Goal: Task Accomplishment & Management: Complete application form

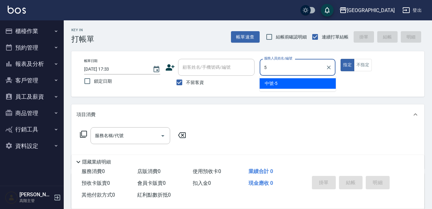
type input "5"
type button "true"
type input "中號-5"
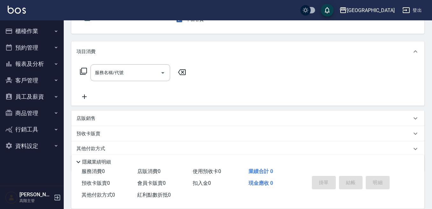
scroll to position [64, 0]
click at [107, 73] on input "服務名稱/代號" at bounding box center [125, 72] width 64 height 11
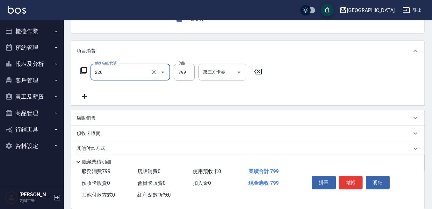
type input "精油滾珠洗髮(220)"
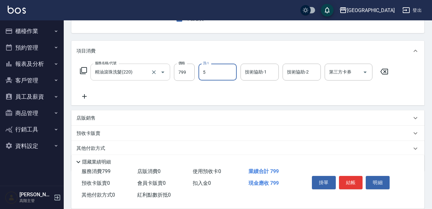
type input "中號-5"
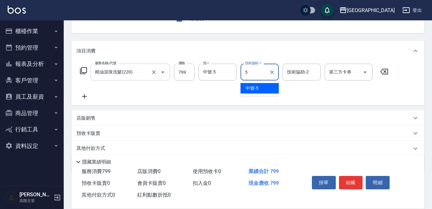
type input "中號-5"
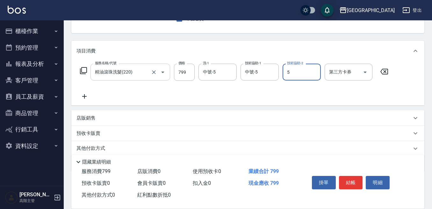
type input "中號-5"
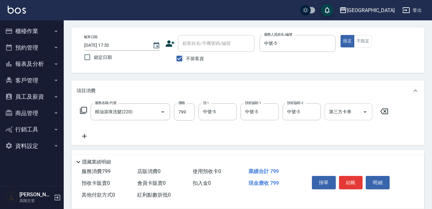
scroll to position [24, 0]
click at [352, 180] on button "結帳" at bounding box center [351, 182] width 24 height 13
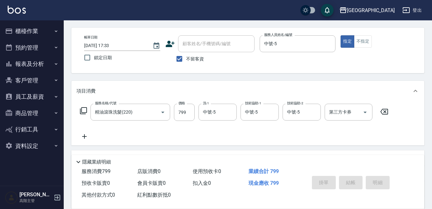
type input "[DATE] 17:34"
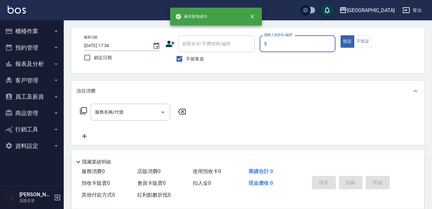
type input "中號-5"
click at [118, 114] on input "服務名稱/代號" at bounding box center [125, 112] width 64 height 11
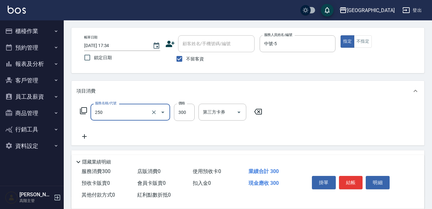
type input "日式洗髮(250)"
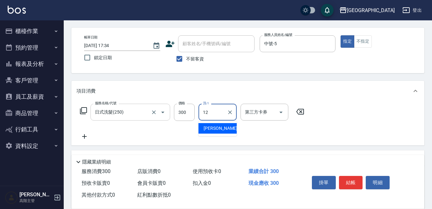
type input "[PERSON_NAME]-12"
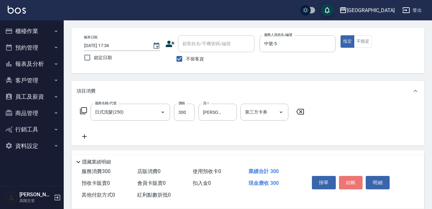
click at [348, 183] on button "結帳" at bounding box center [351, 182] width 24 height 13
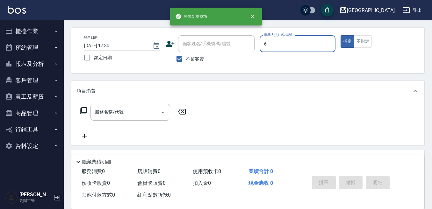
type input "[PERSON_NAME]-6"
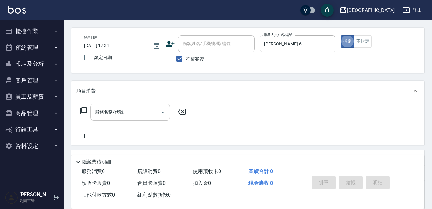
click at [135, 107] on input "服務名稱/代號" at bounding box center [125, 112] width 64 height 11
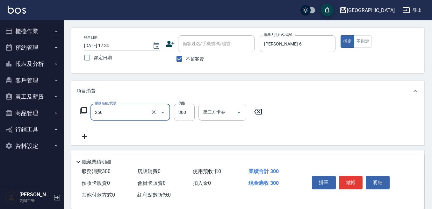
type input "日式洗髮(250)"
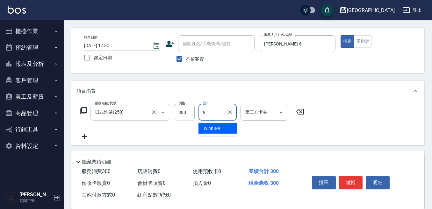
type input "Winnie-9"
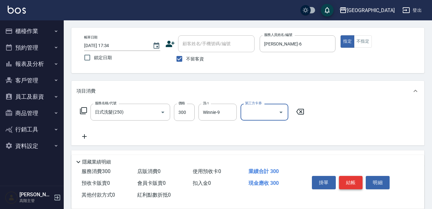
click at [349, 179] on button "結帳" at bounding box center [351, 182] width 24 height 13
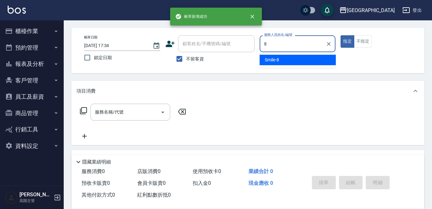
type input "Smile-8"
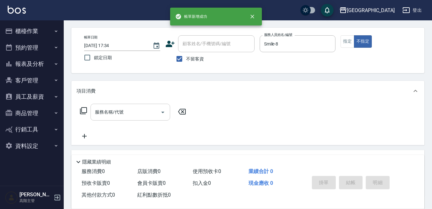
click at [132, 113] on input "服務名稱/代號" at bounding box center [125, 112] width 64 height 11
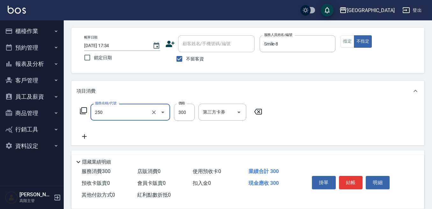
type input "日式洗髮(250)"
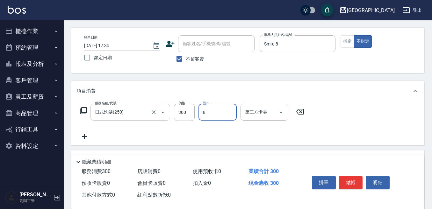
type input "Smile-8"
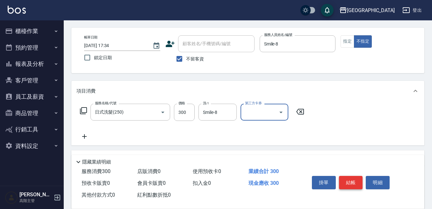
click at [355, 180] on button "結帳" at bounding box center [351, 182] width 24 height 13
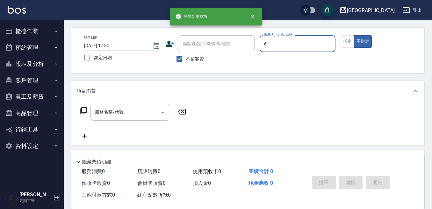
type input "[PERSON_NAME]-6"
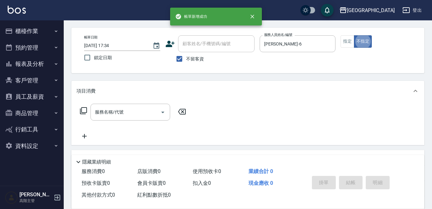
type button "false"
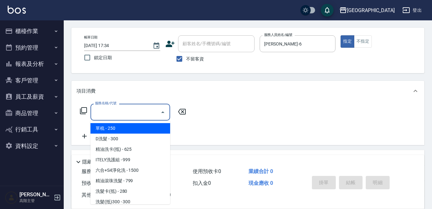
click at [150, 114] on input "服務名稱/代號" at bounding box center [125, 112] width 64 height 11
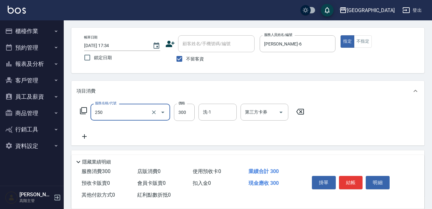
type input "日式洗髮(250)"
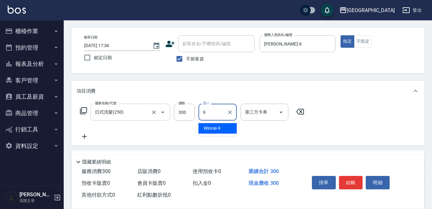
type input "Winnie-9"
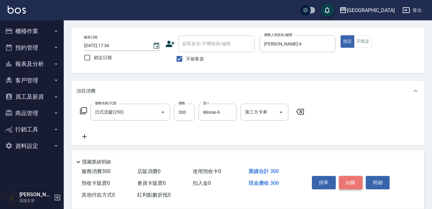
click at [354, 180] on button "結帳" at bounding box center [351, 182] width 24 height 13
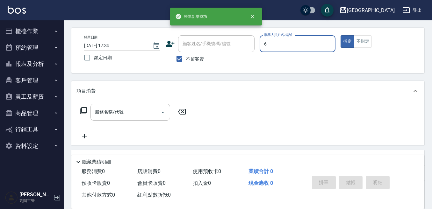
type input "[PERSON_NAME]-6"
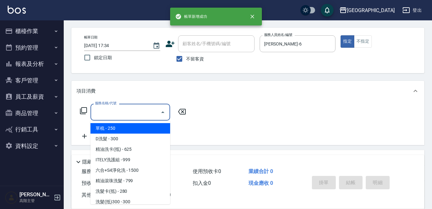
click at [139, 115] on input "服務名稱/代號" at bounding box center [125, 112] width 64 height 11
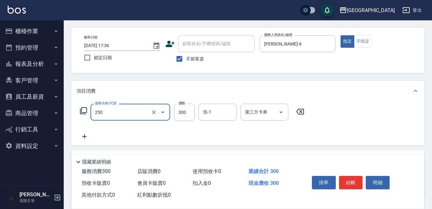
type input "日式洗髮(250)"
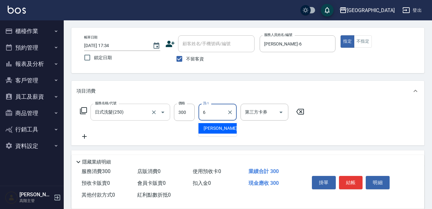
type input "[PERSON_NAME]-6"
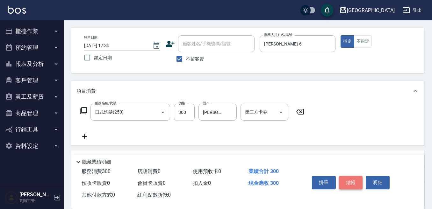
click at [354, 183] on button "結帳" at bounding box center [351, 182] width 24 height 13
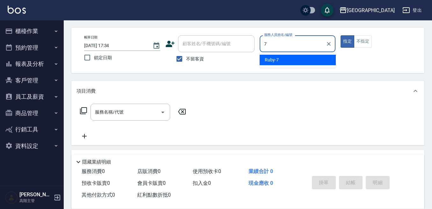
type input "Ruby-7"
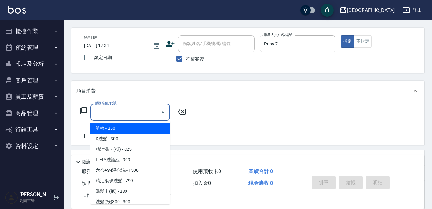
click at [110, 113] on input "服務名稱/代號" at bounding box center [125, 112] width 64 height 11
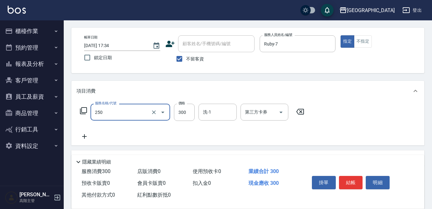
type input "日式洗髮(250)"
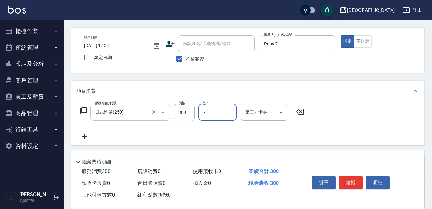
type input "Ruby-7"
click at [353, 180] on button "結帳" at bounding box center [351, 182] width 24 height 13
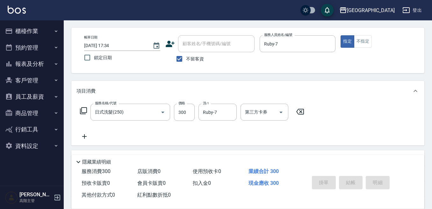
type input "[DATE] 17:35"
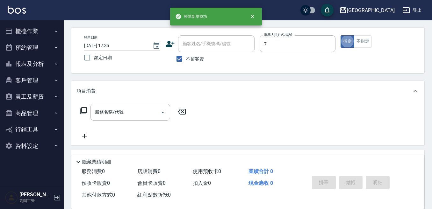
type input "Ruby-7"
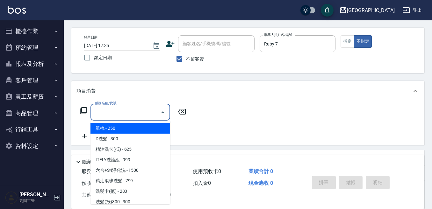
click at [135, 114] on input "服務名稱/代號" at bounding box center [125, 112] width 64 height 11
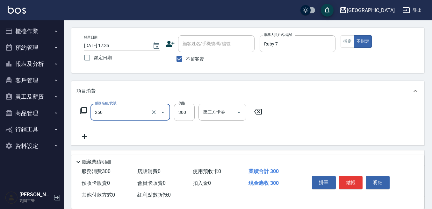
type input "日式洗髮(250)"
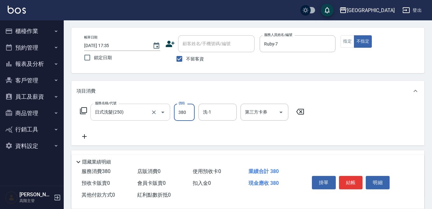
type input "380"
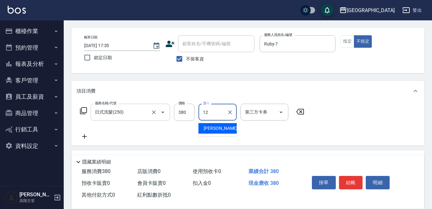
type input "[PERSON_NAME]-12"
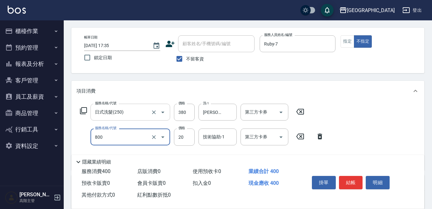
type input "潤絲精(800)"
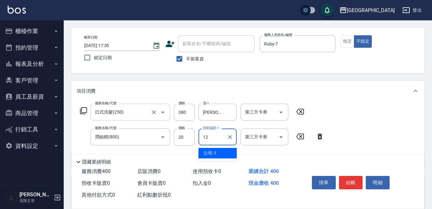
type input "[PERSON_NAME]-12"
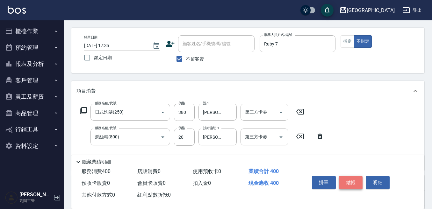
click at [347, 178] on button "結帳" at bounding box center [351, 182] width 24 height 13
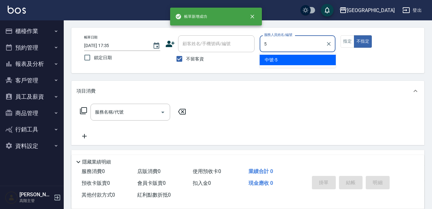
type input "中號-5"
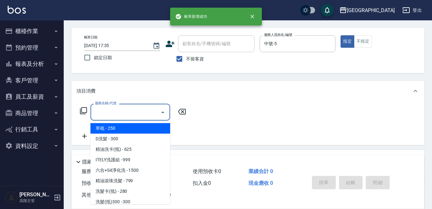
click at [128, 110] on input "服務名稱/代號" at bounding box center [125, 112] width 64 height 11
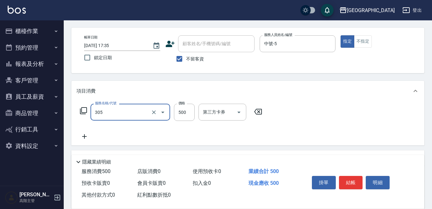
type input "剪髮500(305)"
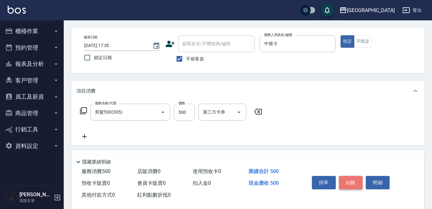
click at [356, 176] on button "結帳" at bounding box center [351, 182] width 24 height 13
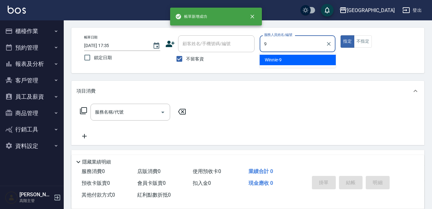
type input "Winnie-9"
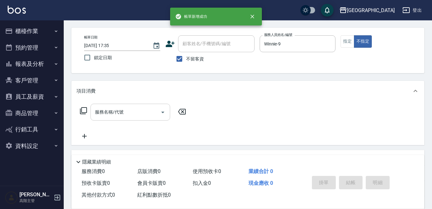
click at [128, 111] on input "服務名稱/代號" at bounding box center [125, 112] width 64 height 11
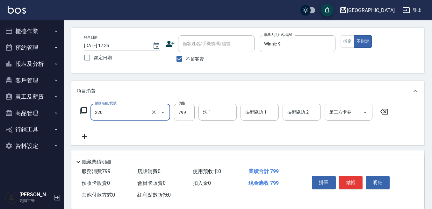
type input "精油滾珠洗髮(220)"
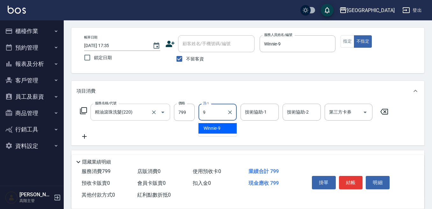
type input "Winnie-9"
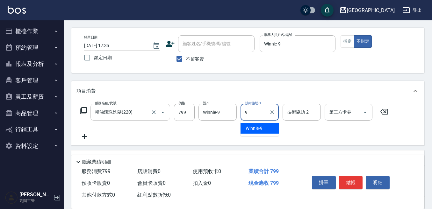
type input "Winnie-9"
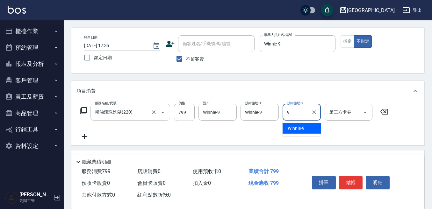
type input "Winnie-9"
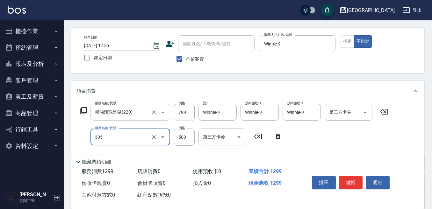
type input "剪髮500(305)"
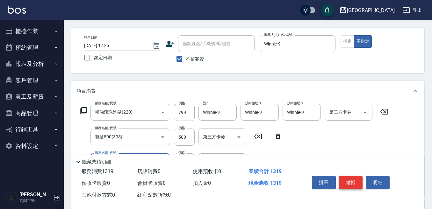
type input "潤絲精(800)"
type input "Winnie-9"
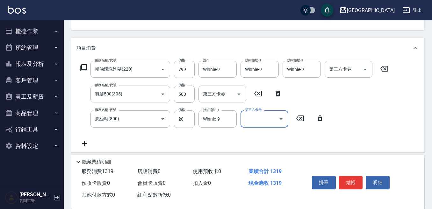
scroll to position [55, 0]
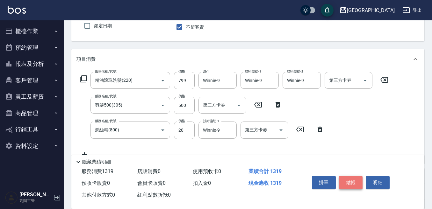
click at [355, 177] on button "結帳" at bounding box center [351, 182] width 24 height 13
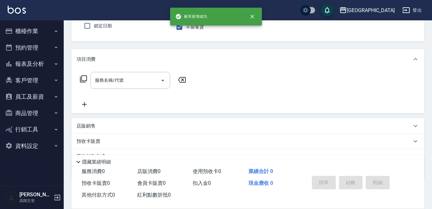
type input "中號-5"
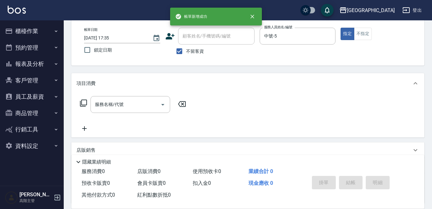
scroll to position [24, 0]
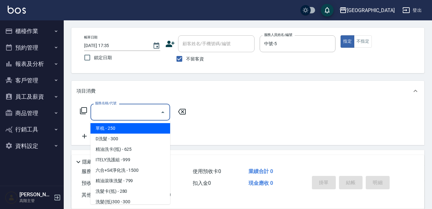
click at [129, 111] on input "服務名稱/代號" at bounding box center [125, 112] width 64 height 11
click at [332, 43] on icon "Clear" at bounding box center [329, 44] width 6 height 6
